Goal: Navigation & Orientation: Understand site structure

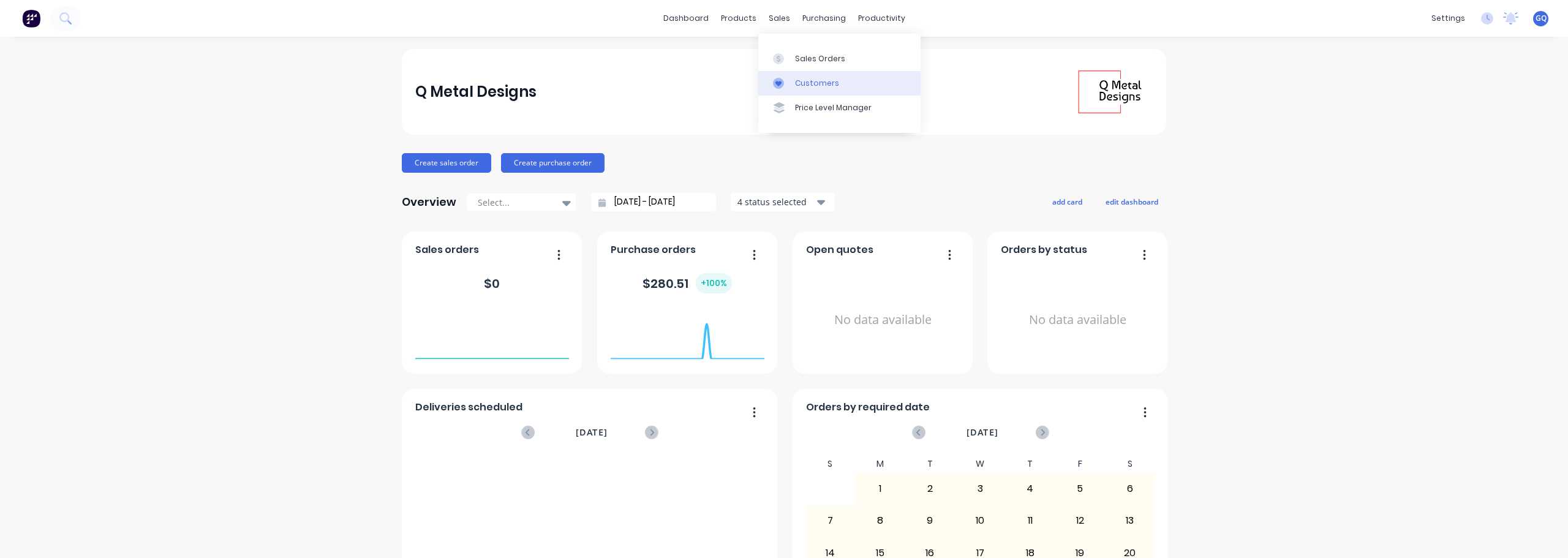
click at [806, 80] on div "Customers" at bounding box center [817, 82] width 44 height 11
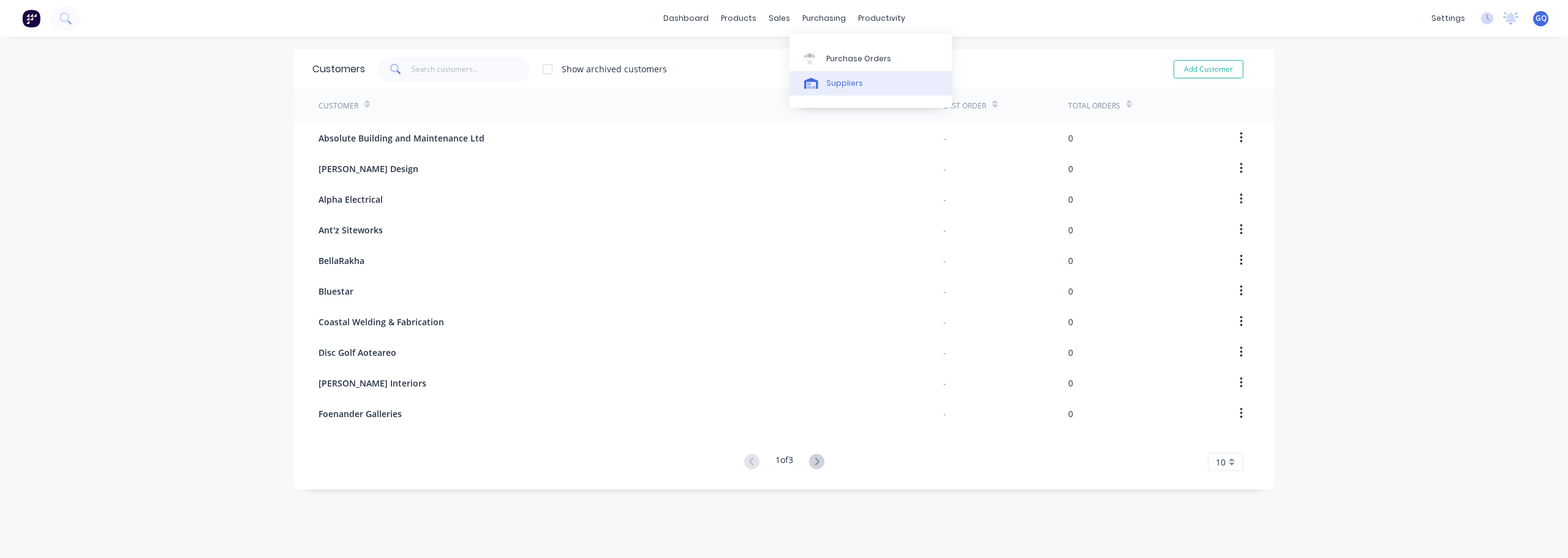
click at [825, 91] on link "Suppliers" at bounding box center [871, 82] width 163 height 24
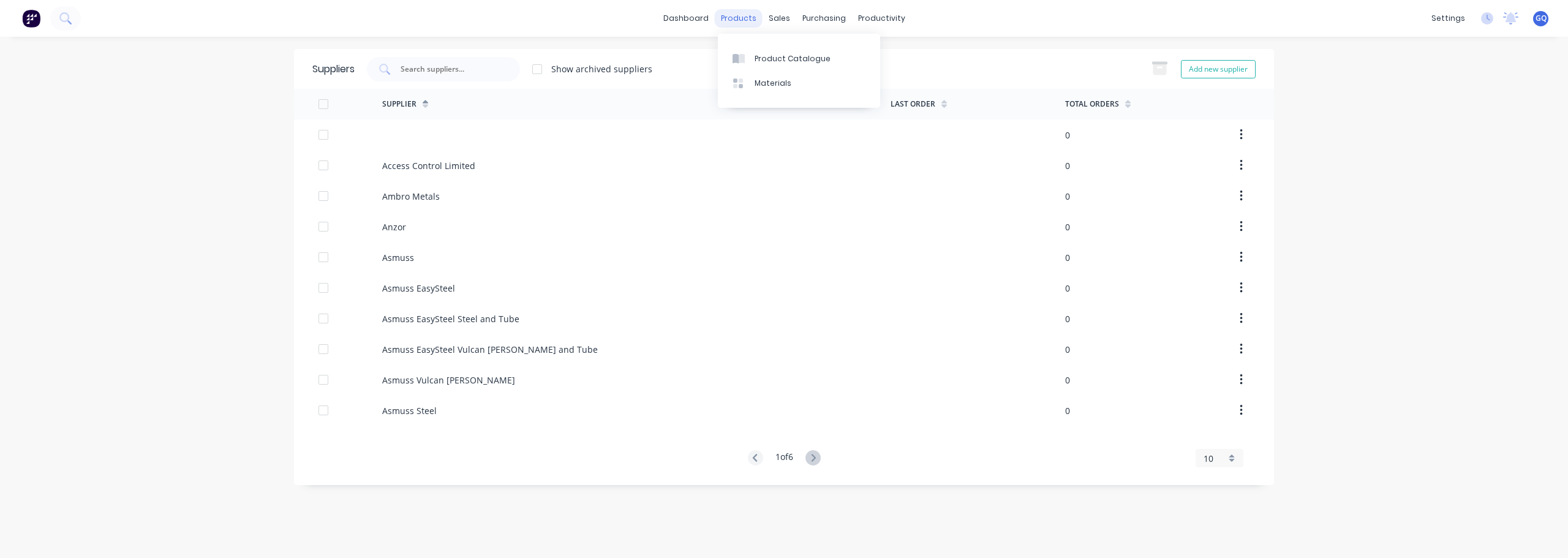
click at [745, 13] on div "products" at bounding box center [738, 17] width 47 height 18
click at [775, 58] on div "Product Catalogue" at bounding box center [792, 58] width 76 height 11
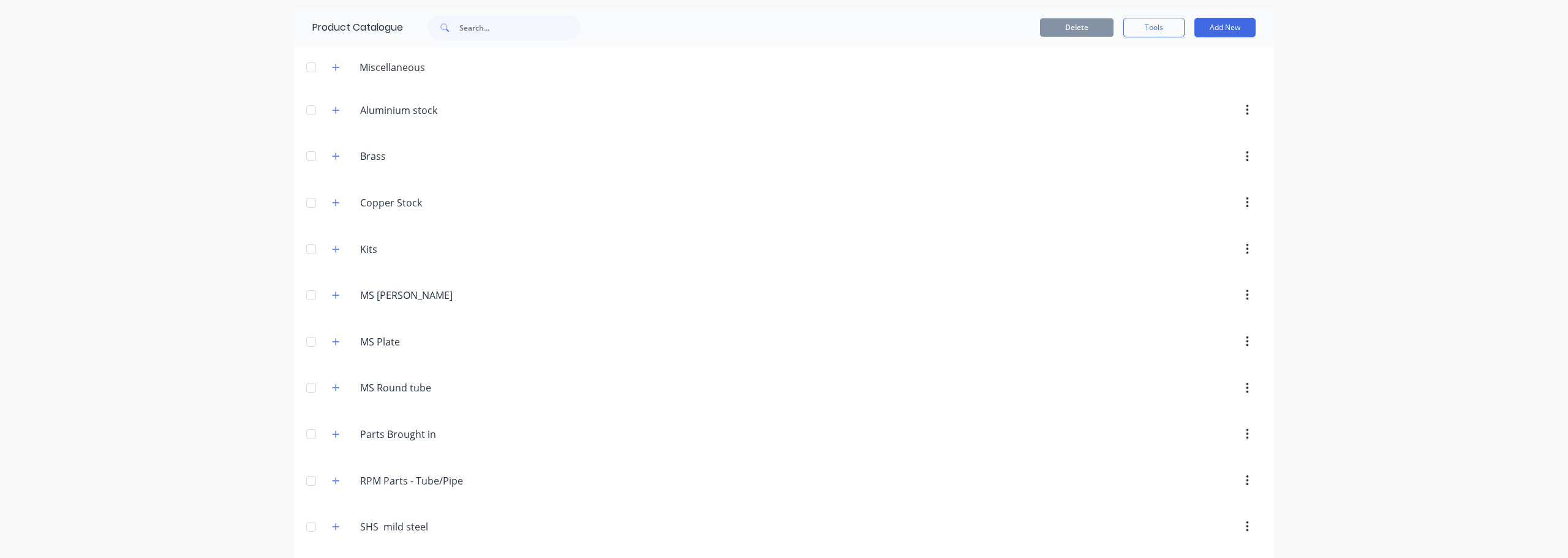
scroll to position [92, 0]
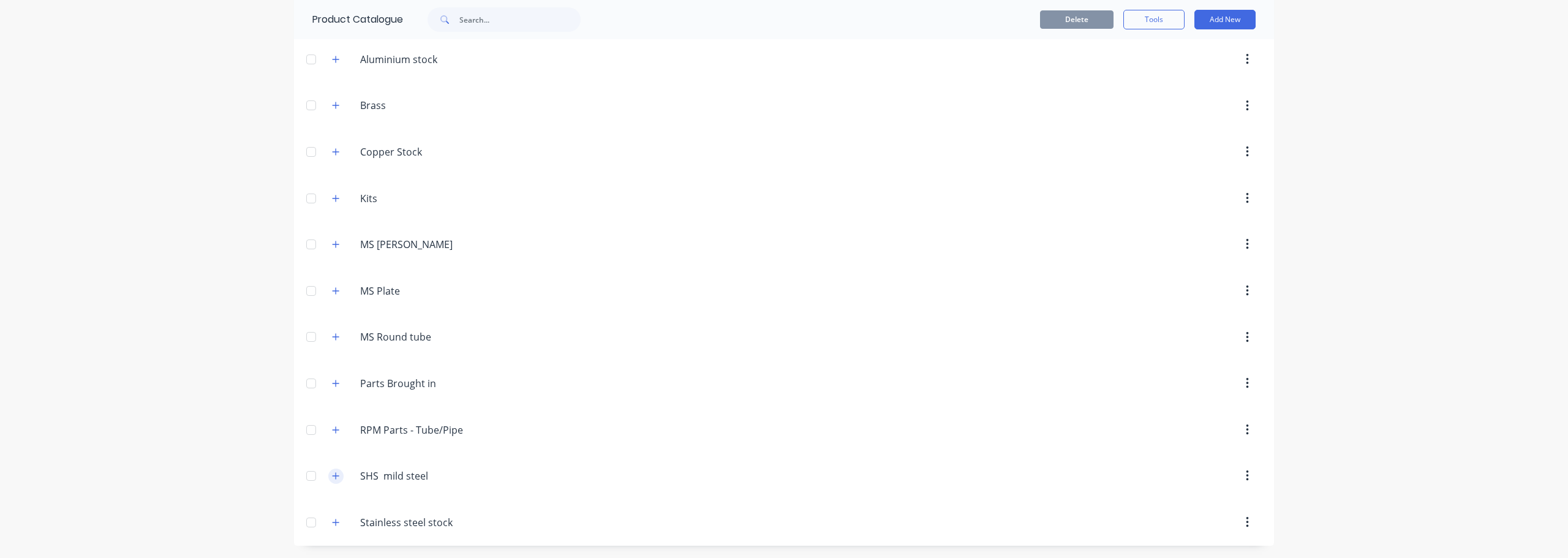
click at [335, 477] on icon "button" at bounding box center [336, 476] width 8 height 9
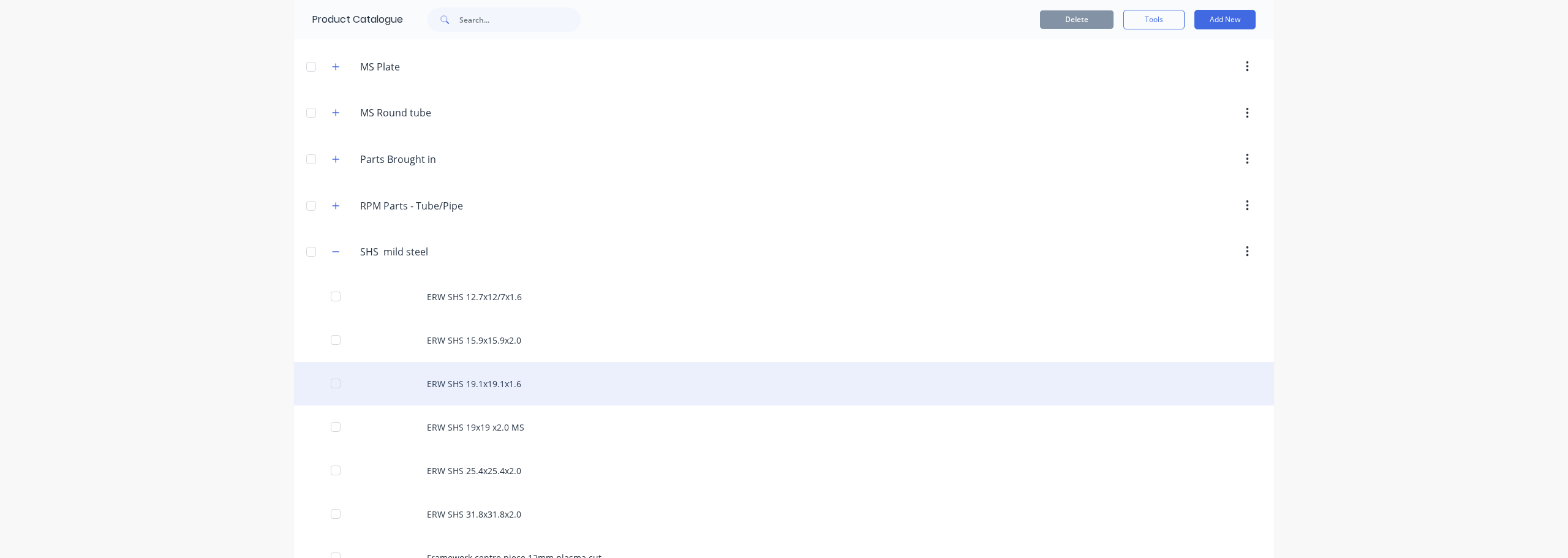
scroll to position [276, 0]
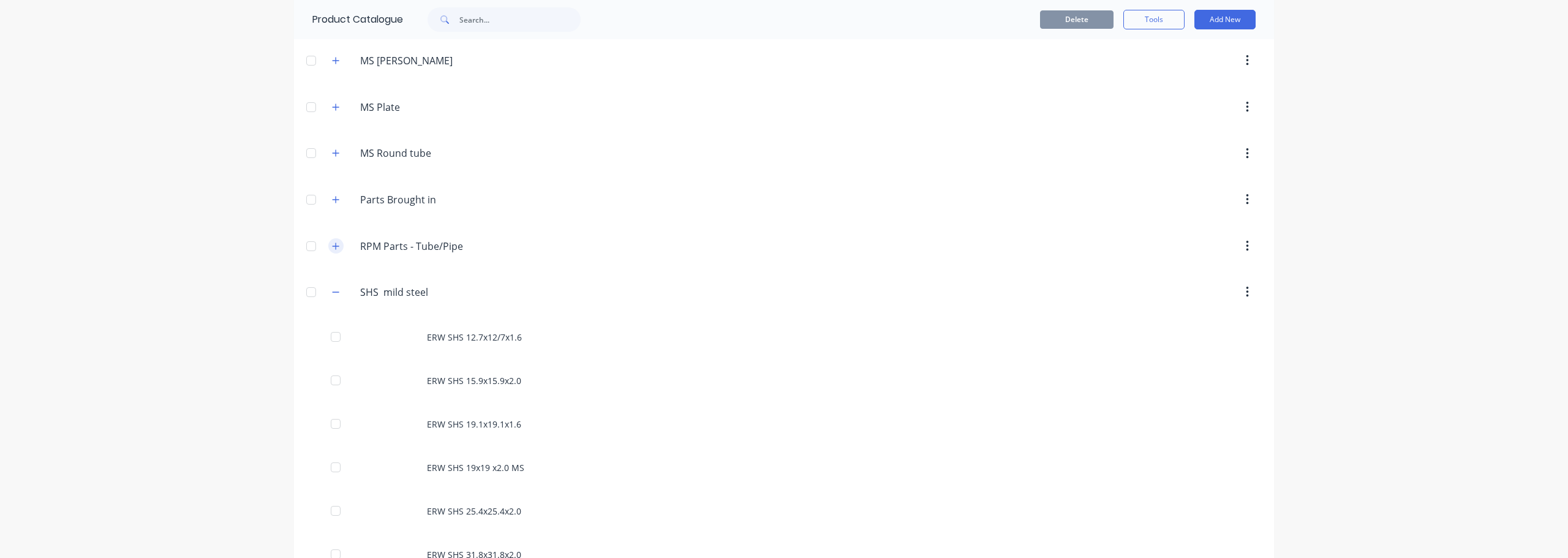
click at [332, 248] on icon "button" at bounding box center [336, 246] width 8 height 9
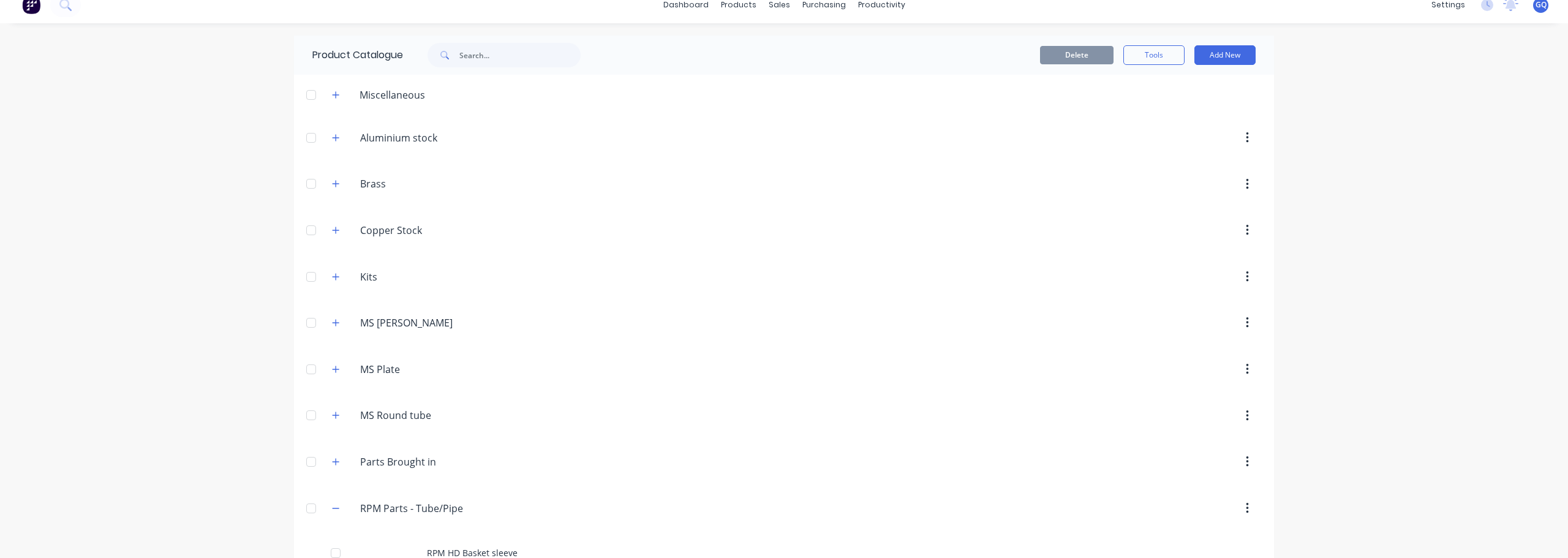
scroll to position [0, 0]
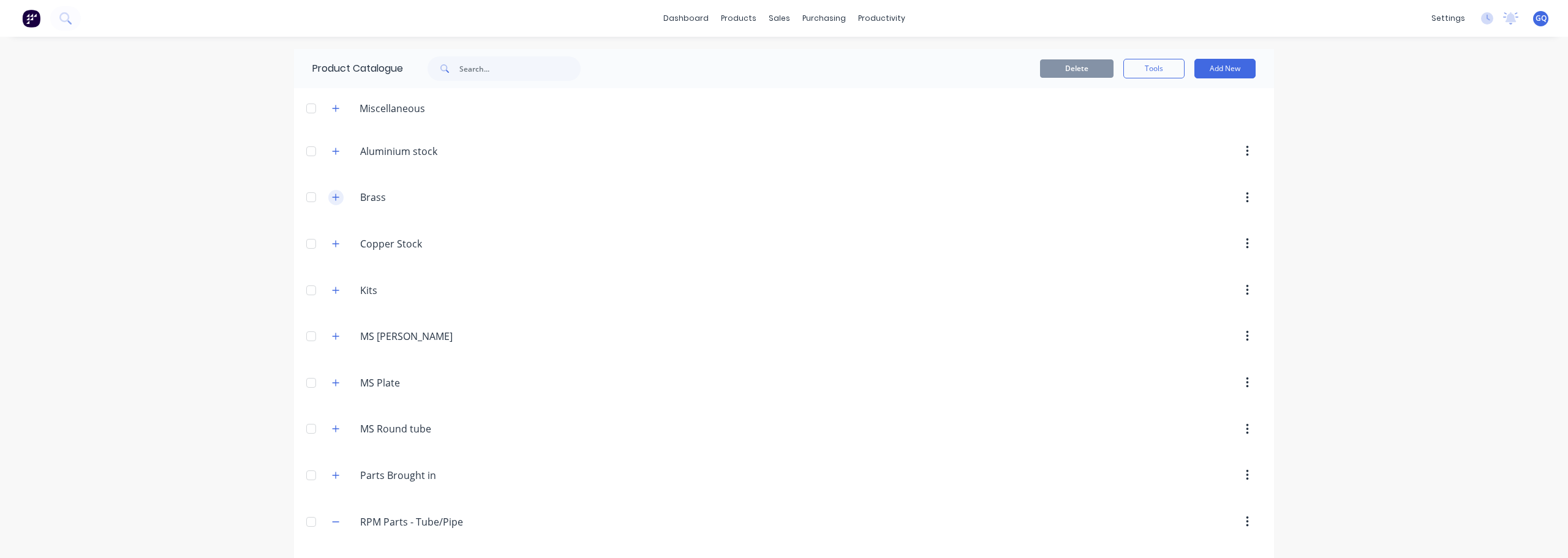
click at [332, 196] on icon "button" at bounding box center [336, 196] width 8 height 9
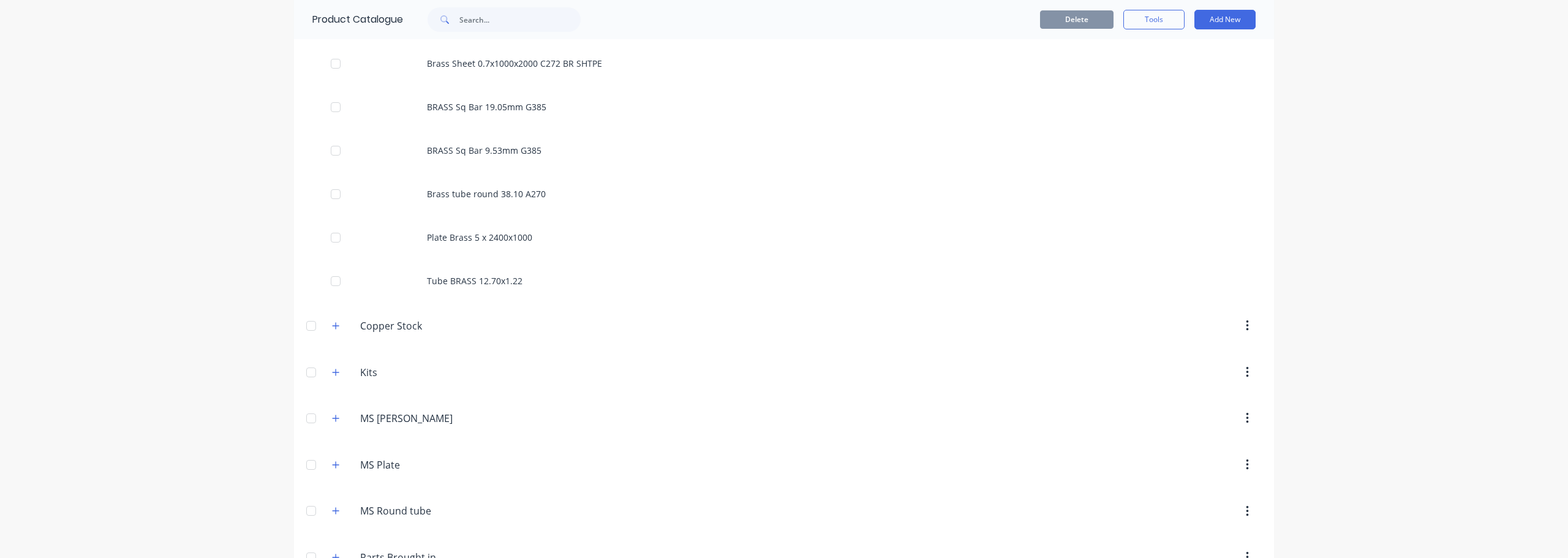
scroll to position [980, 0]
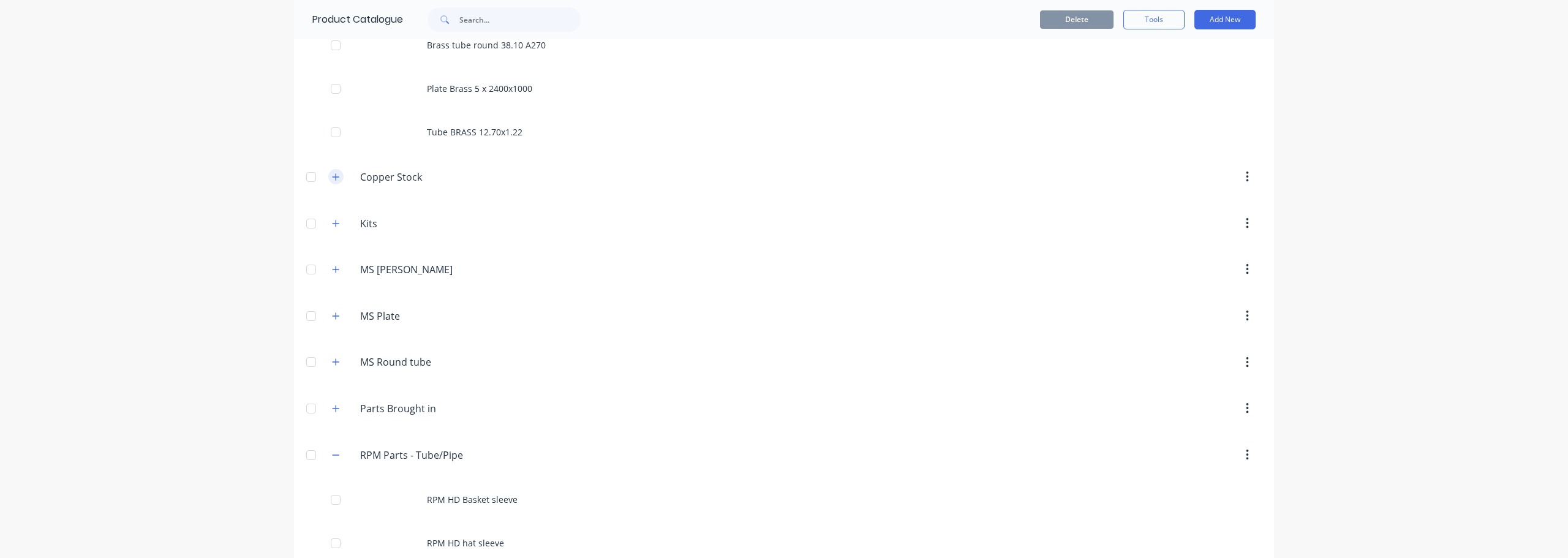
click at [332, 174] on icon "button" at bounding box center [336, 177] width 8 height 9
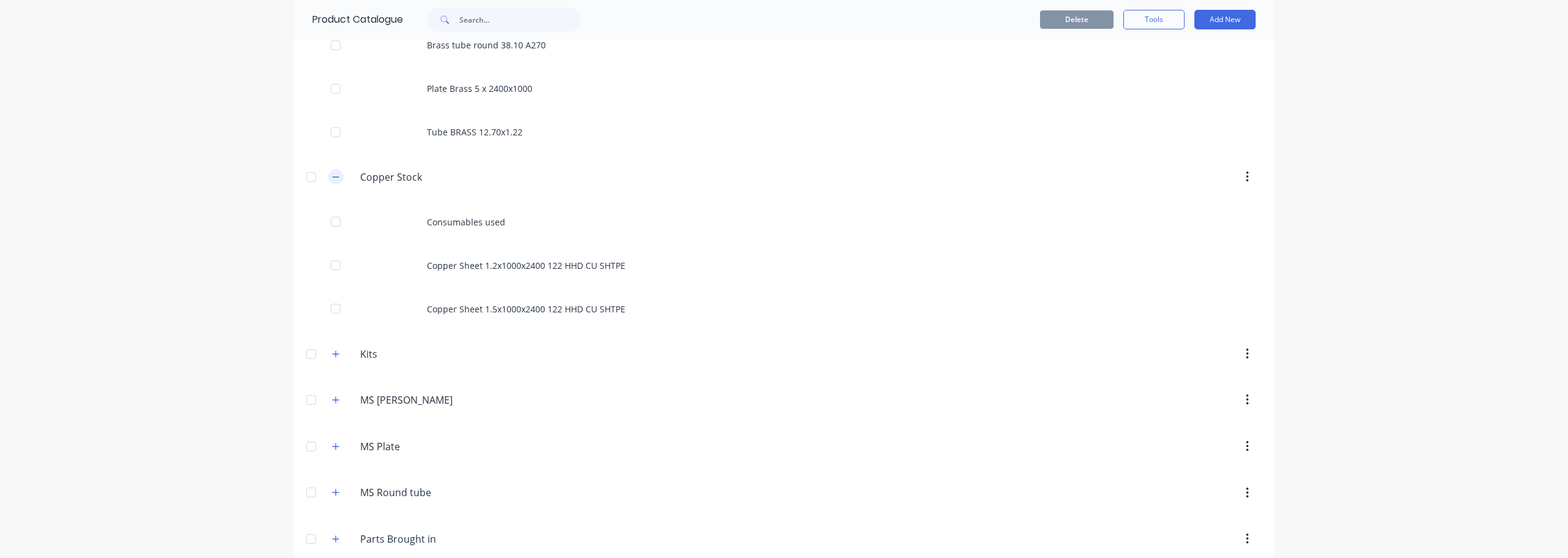
click at [332, 174] on icon "button" at bounding box center [336, 177] width 8 height 9
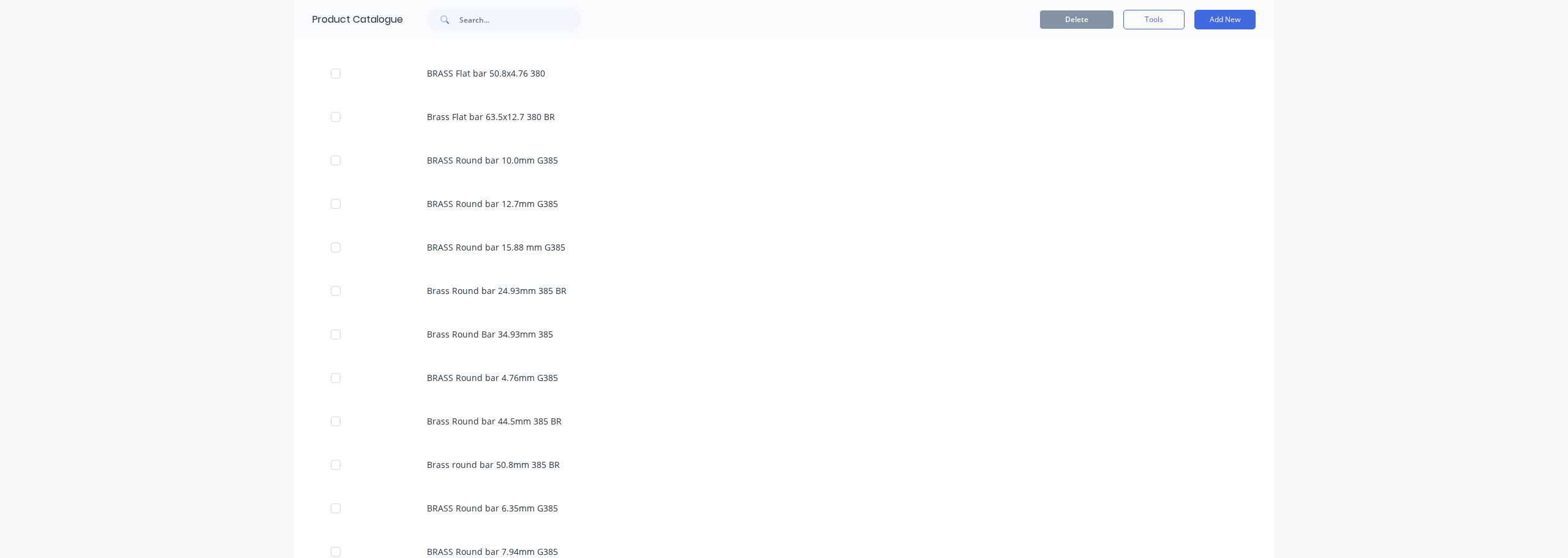
scroll to position [0, 0]
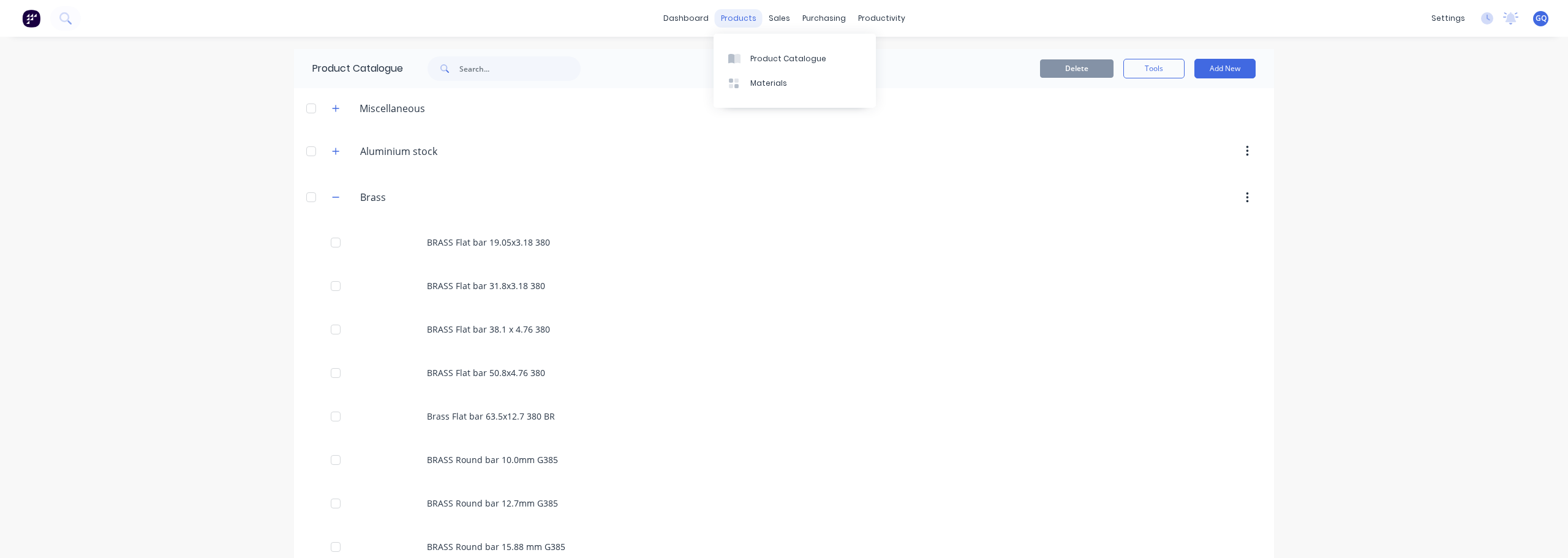
click at [735, 16] on div "products" at bounding box center [738, 17] width 47 height 18
click at [760, 80] on div "Materials" at bounding box center [769, 82] width 37 height 11
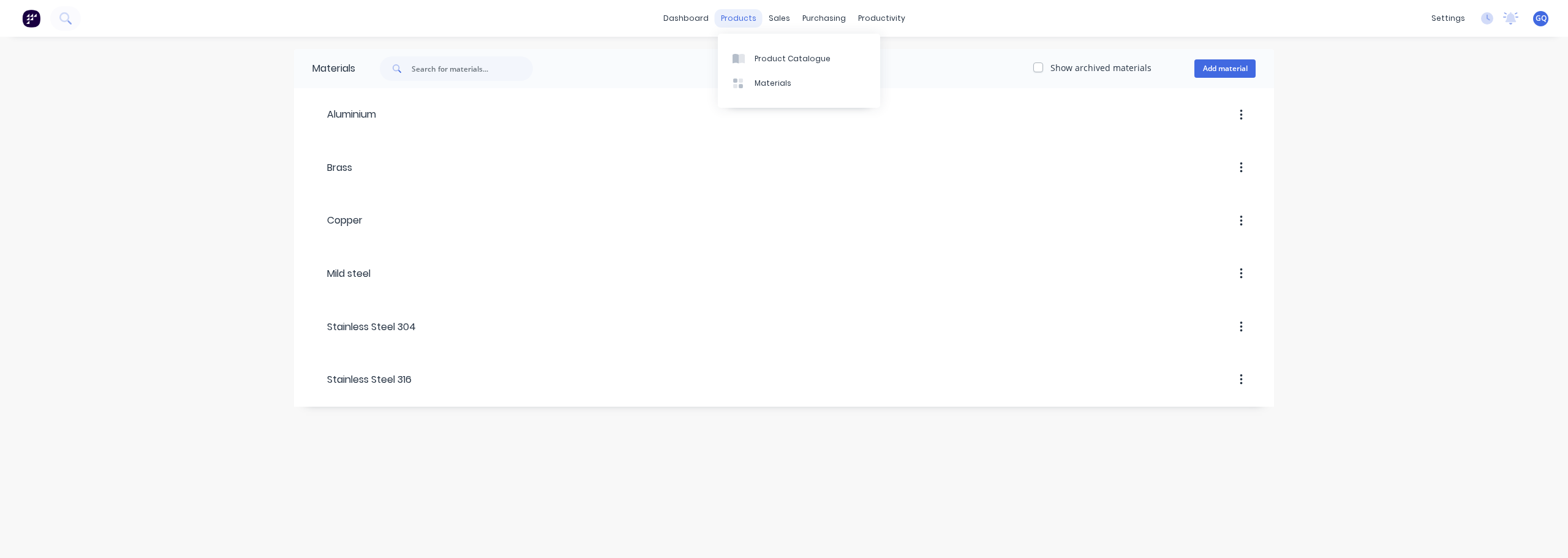
click at [749, 17] on div "products" at bounding box center [738, 17] width 47 height 18
click at [770, 48] on link "Product Catalogue" at bounding box center [799, 57] width 163 height 24
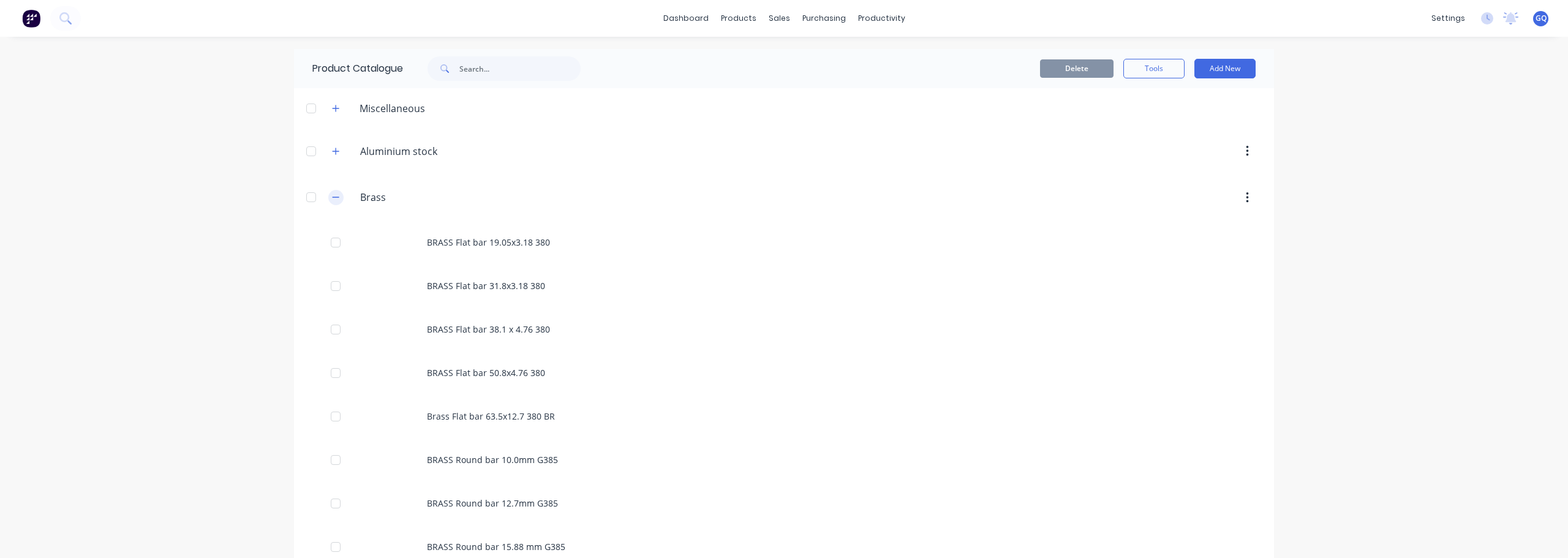
click at [333, 201] on icon "button" at bounding box center [336, 196] width 8 height 9
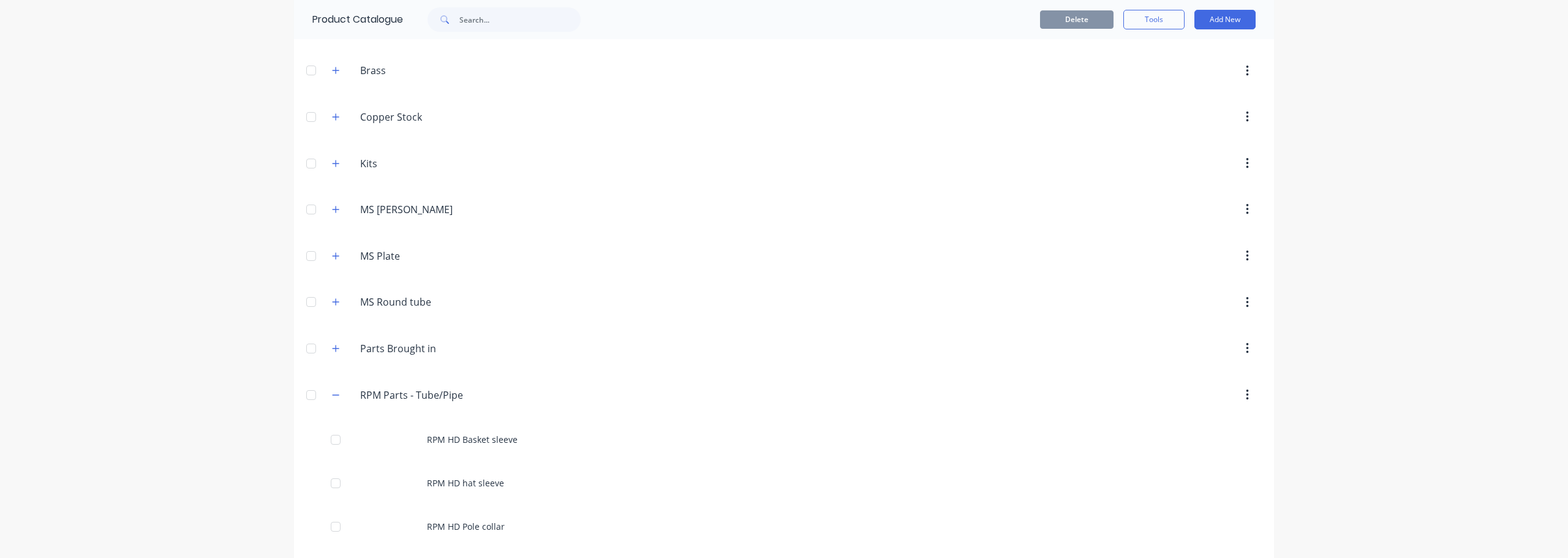
scroll to position [245, 0]
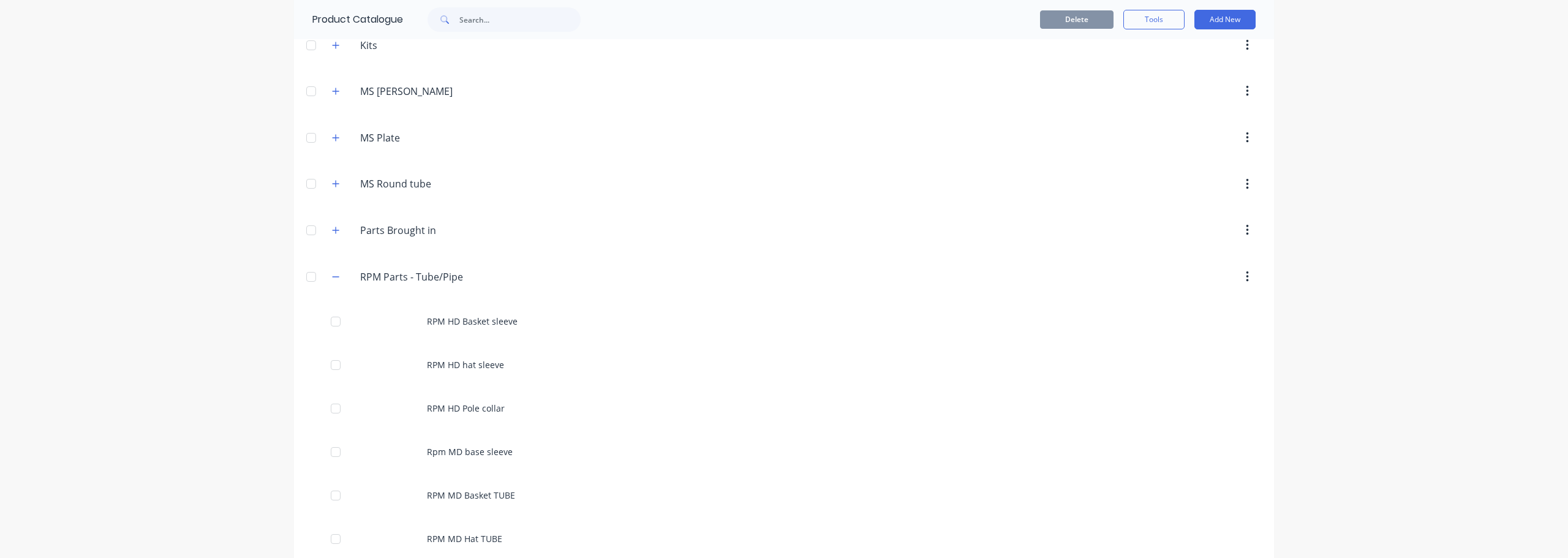
click at [341, 277] on div "RPM.Parts.-.Tube/Pipe RPM Parts - Tube/Pipe" at bounding box center [418, 277] width 192 height 22
click at [334, 277] on icon "button" at bounding box center [336, 277] width 7 height 1
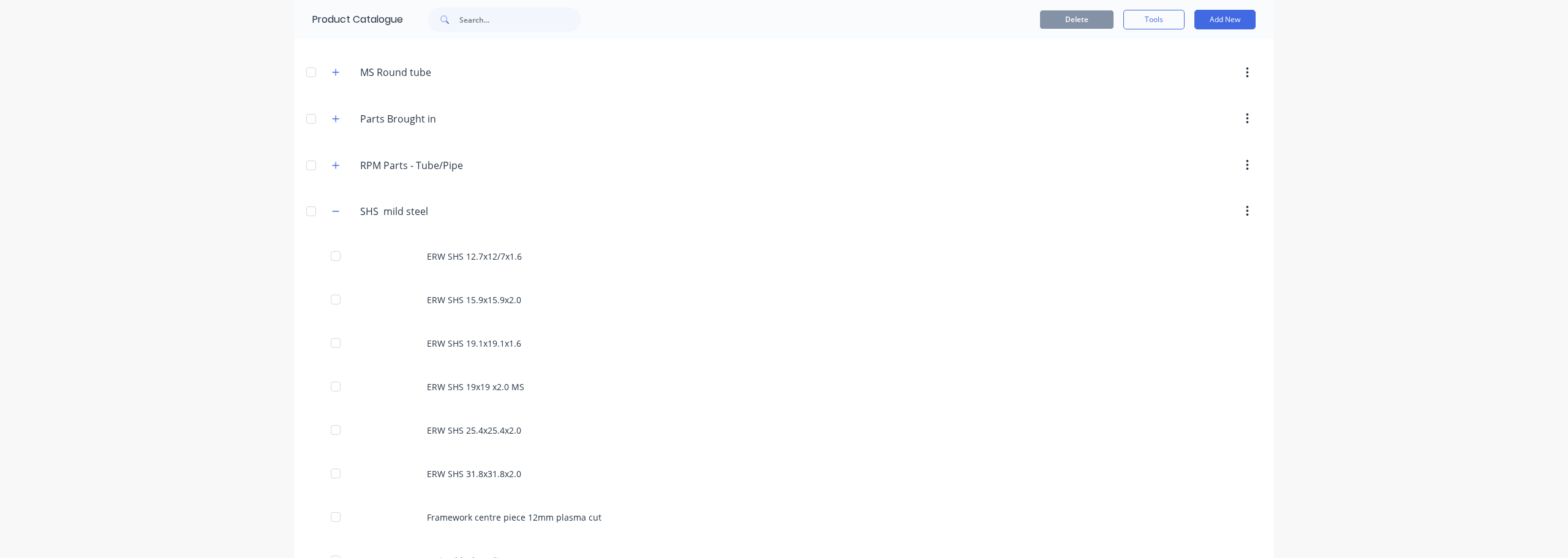
scroll to position [490, 0]
drag, startPoint x: 338, startPoint y: 79, endPoint x: 511, endPoint y: 109, distance: 175.6
click at [339, 79] on button "button" at bounding box center [336, 78] width 15 height 15
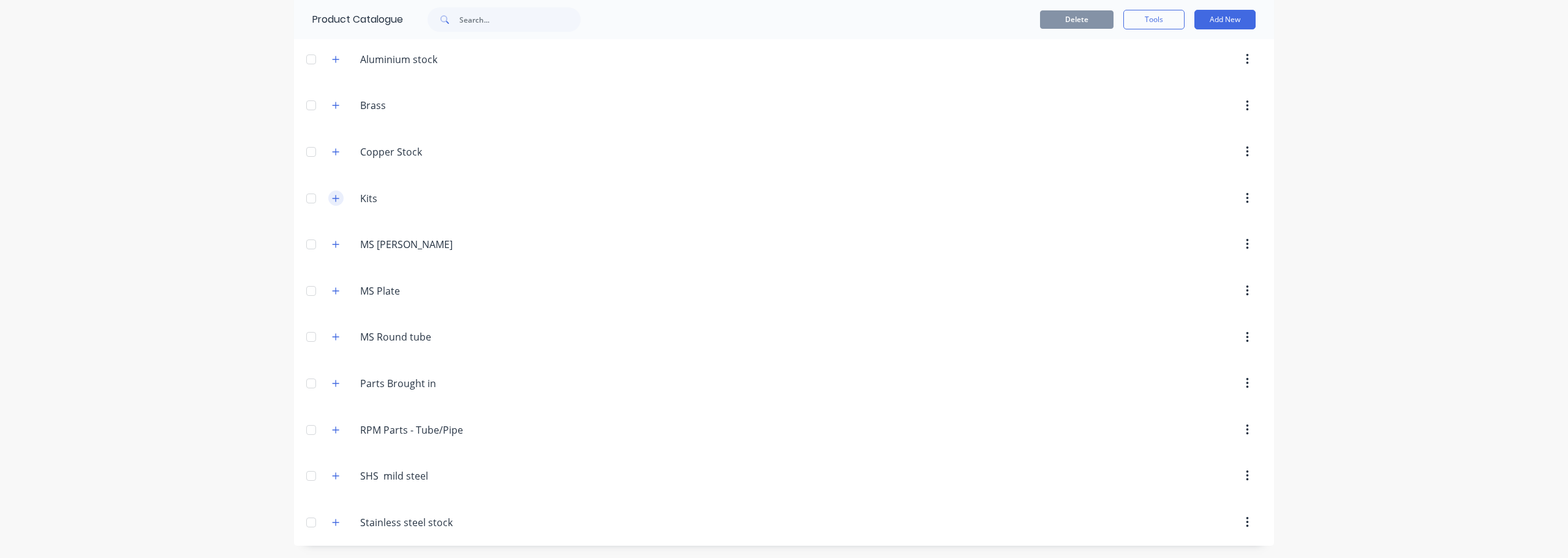
click at [332, 201] on icon "button" at bounding box center [336, 198] width 8 height 9
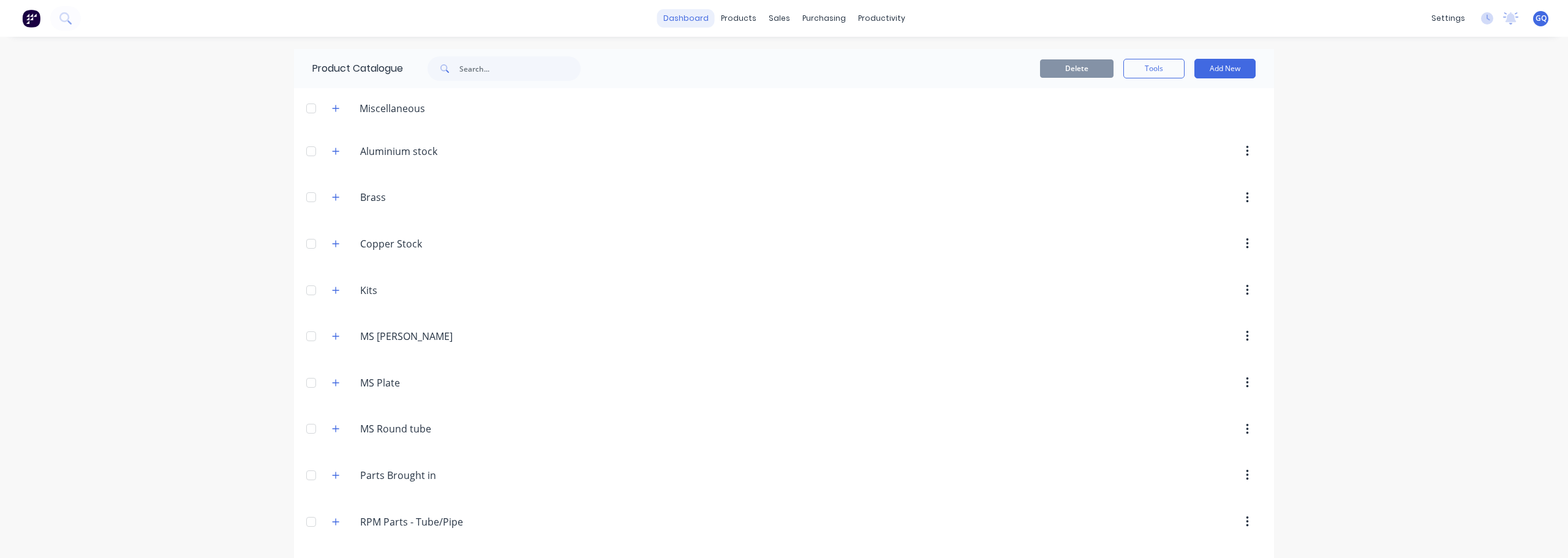
click at [672, 15] on link "dashboard" at bounding box center [686, 17] width 58 height 18
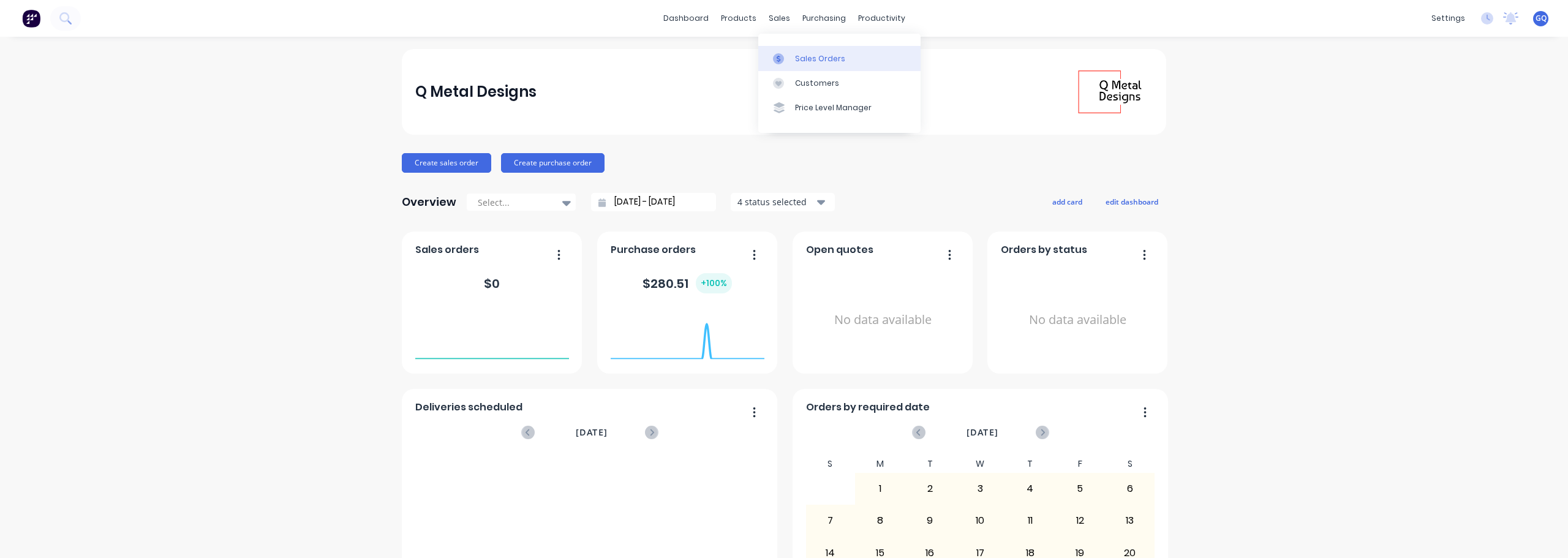
click at [826, 62] on div "Sales Orders" at bounding box center [820, 58] width 50 height 11
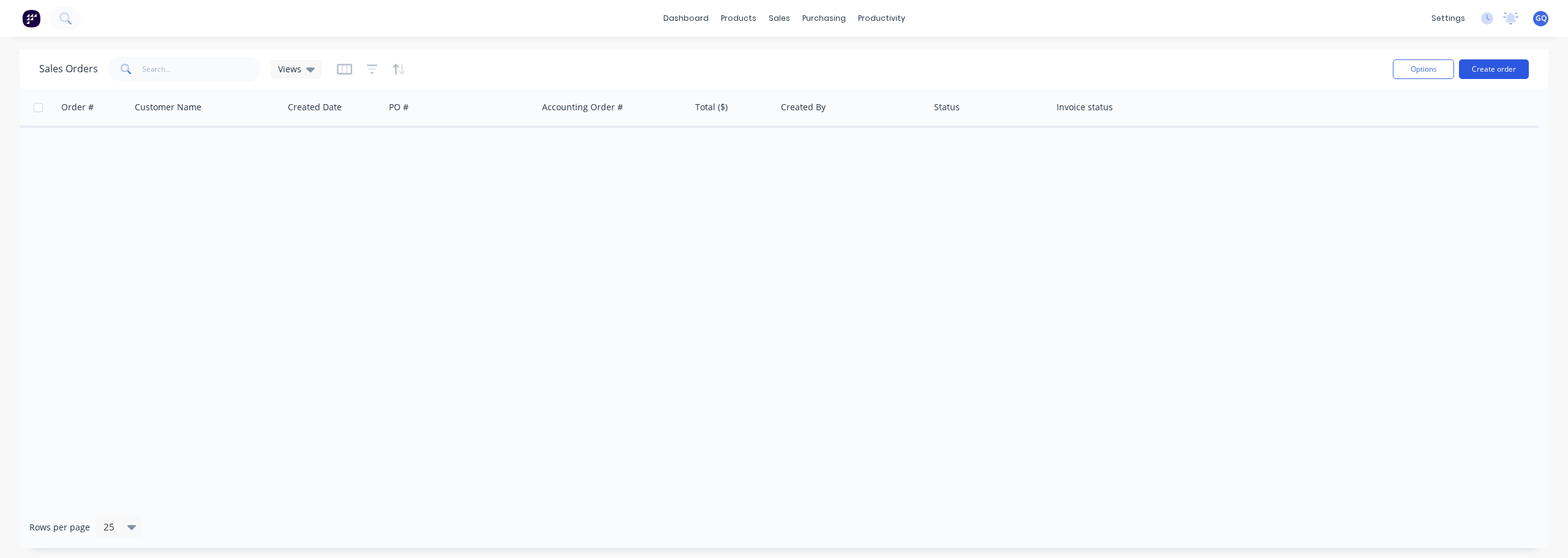
click at [1502, 63] on button "Create order" at bounding box center [1494, 69] width 70 height 19
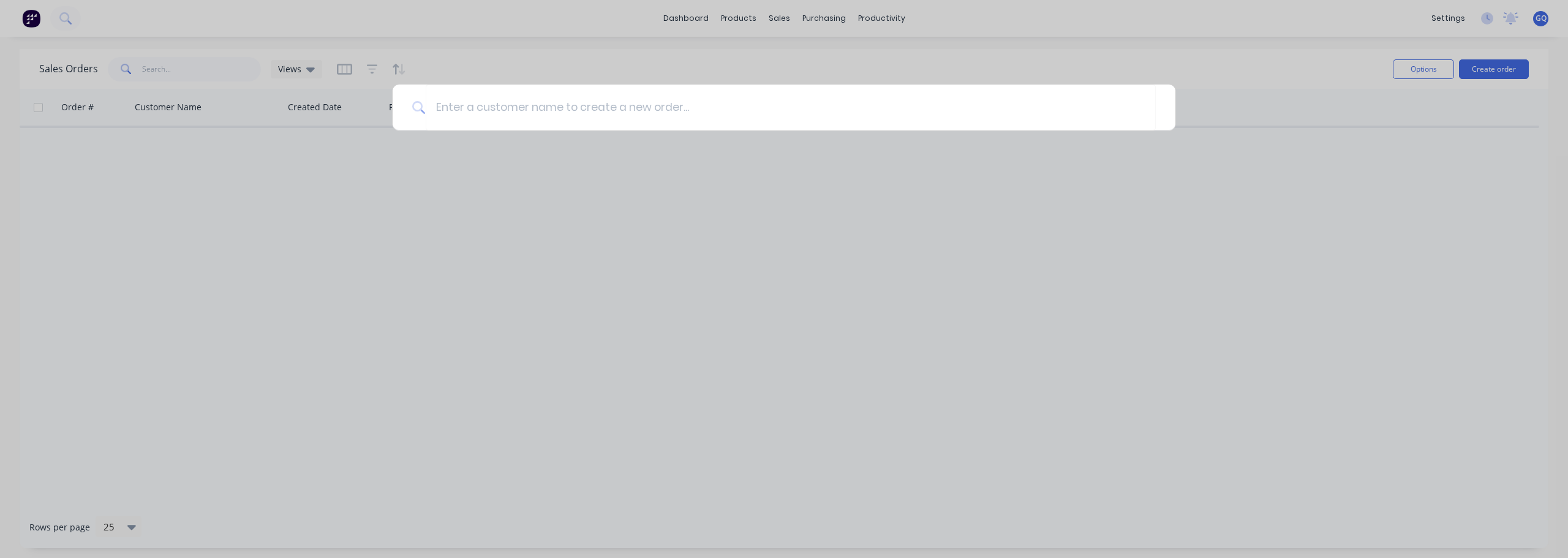
click at [530, 13] on div at bounding box center [784, 279] width 1568 height 558
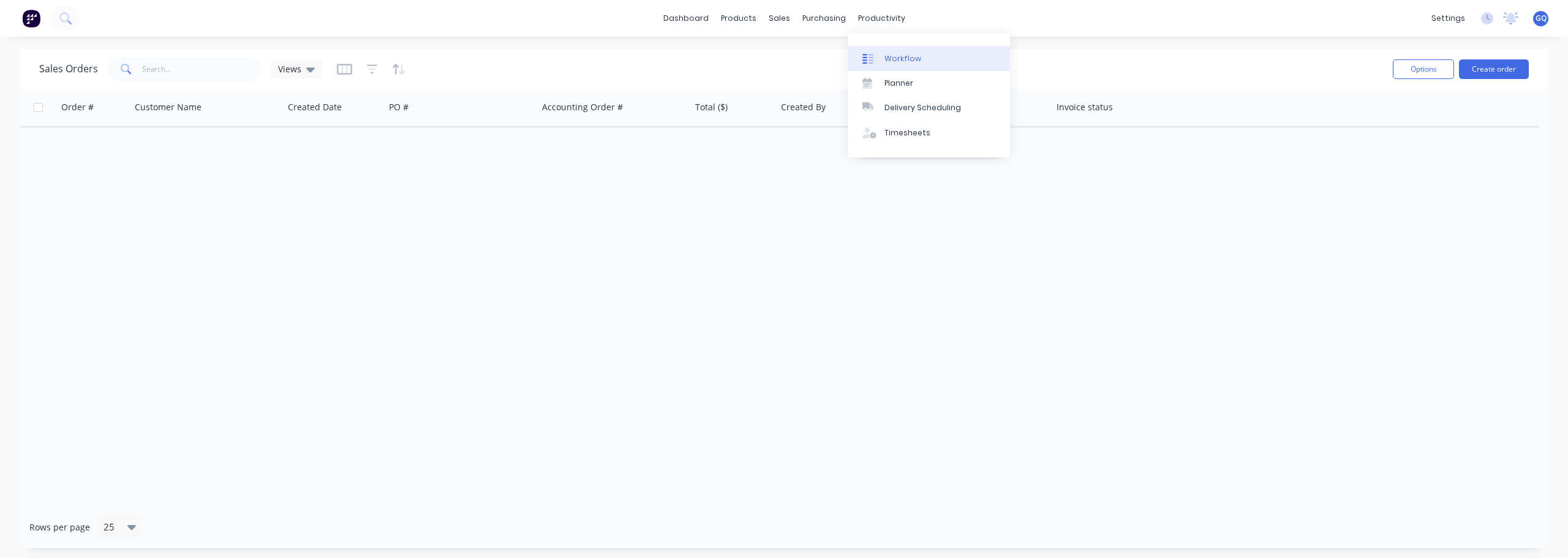
click at [891, 59] on div "Workflow" at bounding box center [902, 58] width 37 height 11
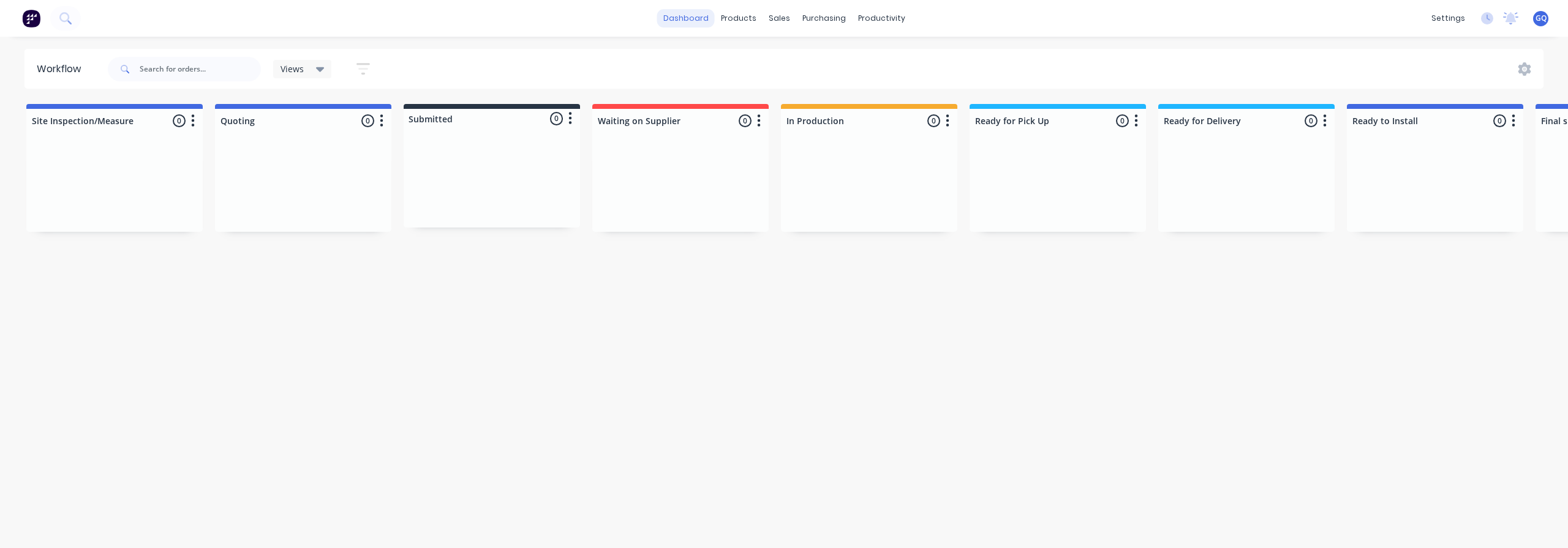
click at [677, 25] on link "dashboard" at bounding box center [686, 17] width 58 height 18
